Goal: Transaction & Acquisition: Purchase product/service

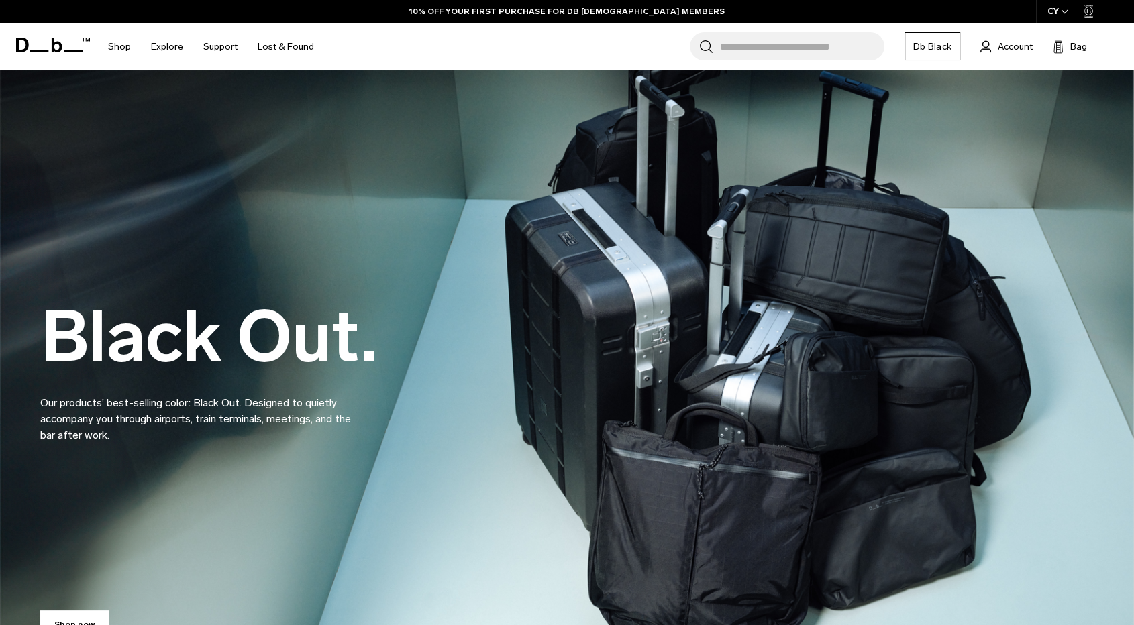
click at [772, 36] on input "Search for Bags, Luggage..." at bounding box center [802, 46] width 164 height 28
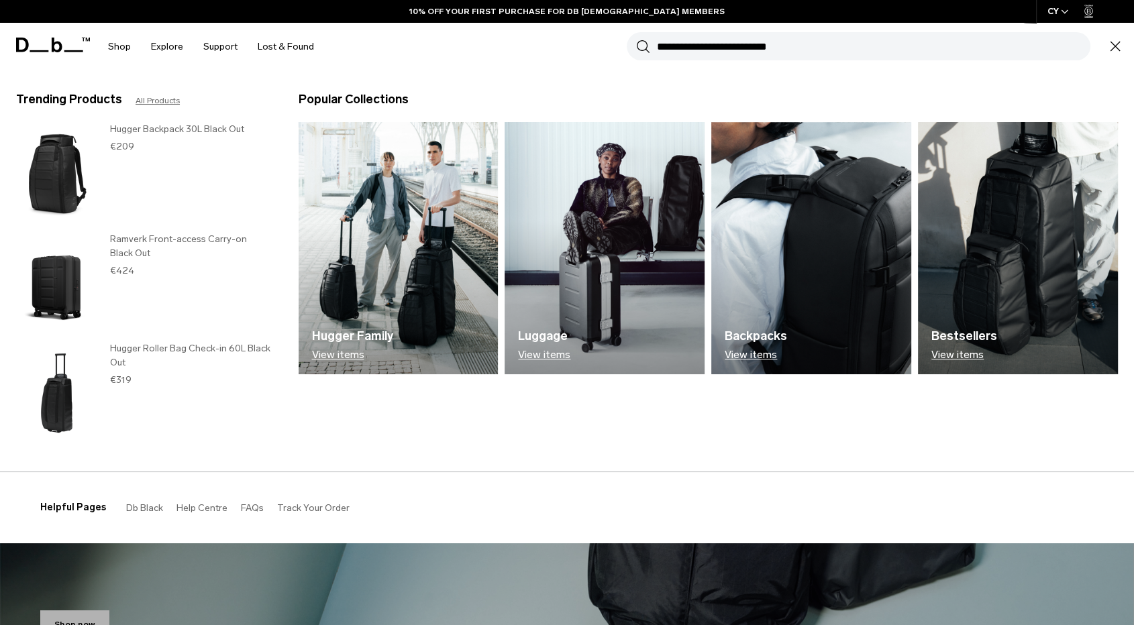
paste input "**********"
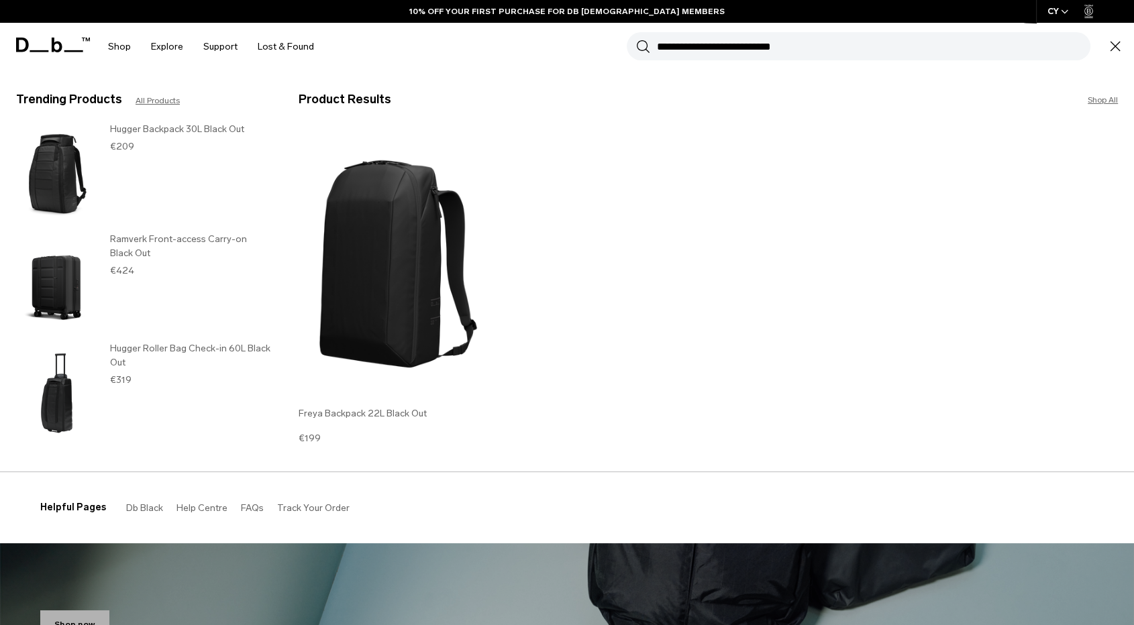
type input "**********"
click at [387, 294] on img at bounding box center [399, 263] width 200 height 269
